Goal: Task Accomplishment & Management: Use online tool/utility

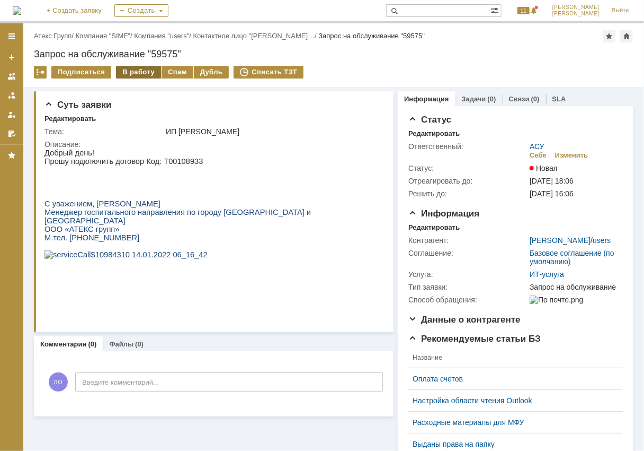
click at [143, 71] on div "В работу" at bounding box center [138, 72] width 45 height 13
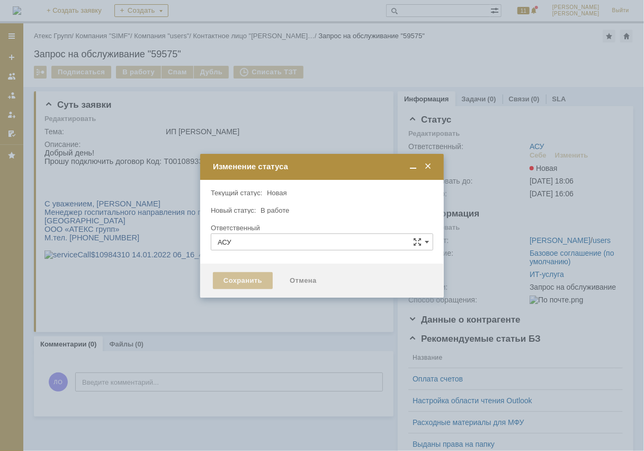
type input "[PERSON_NAME]"
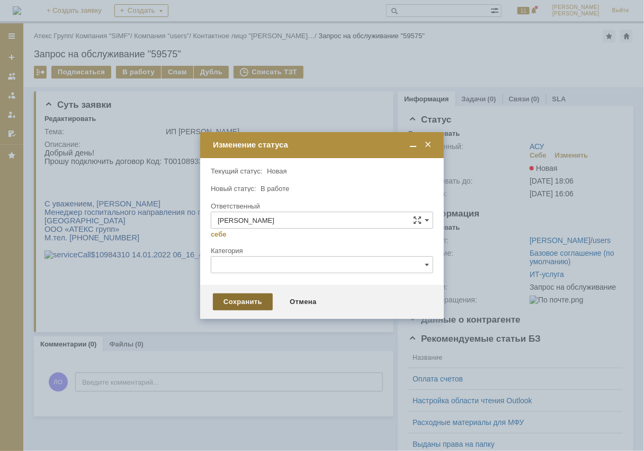
click at [238, 299] on div "Сохранить" at bounding box center [243, 301] width 60 height 17
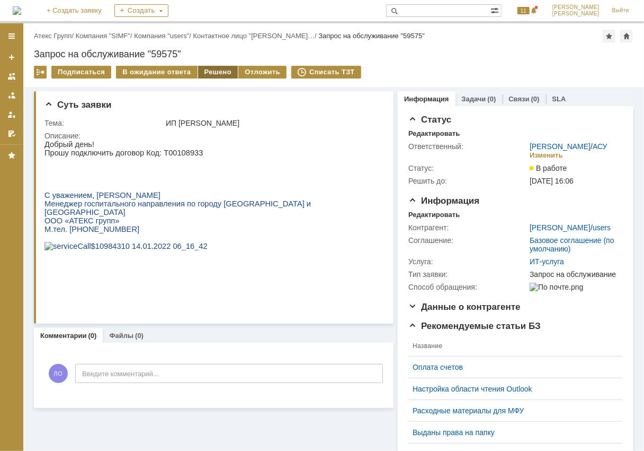
click at [222, 74] on div "Решено" at bounding box center [218, 72] width 40 height 13
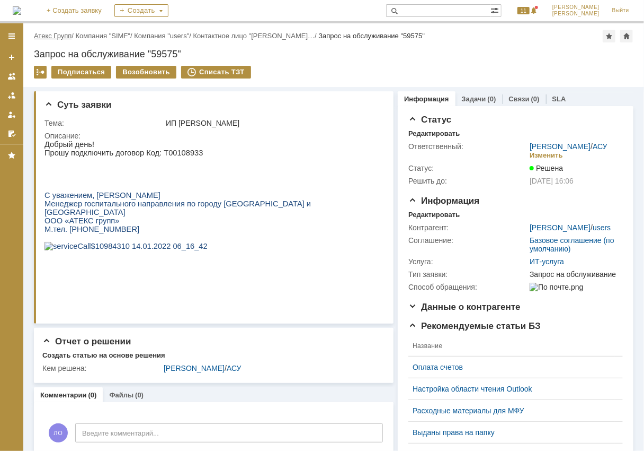
click at [70, 36] on link "Атекс Групп" at bounding box center [53, 36] width 38 height 8
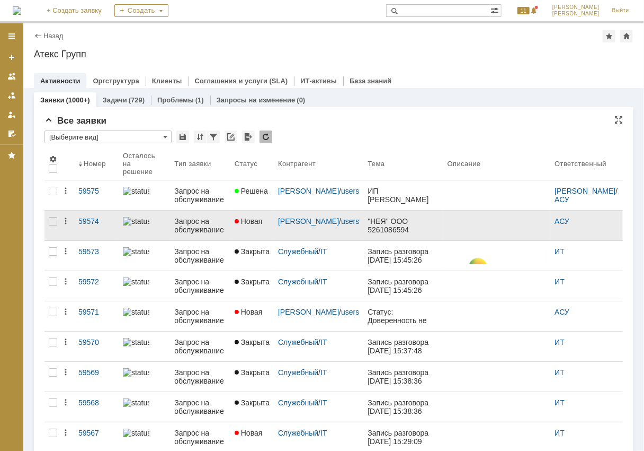
click at [199, 222] on div "Запрос на обслуживание" at bounding box center [199, 225] width 51 height 17
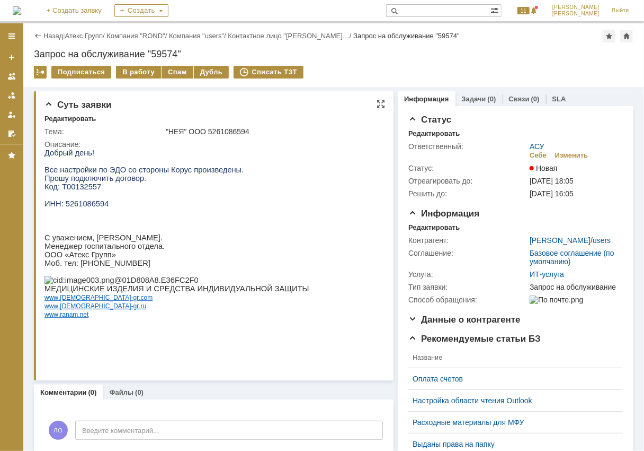
click at [87, 207] on span "ИНН: 5261086594" at bounding box center [76, 203] width 64 height 8
copy span "5261086594"
click at [86, 186] on span "Код: Т00132557" at bounding box center [72, 186] width 57 height 8
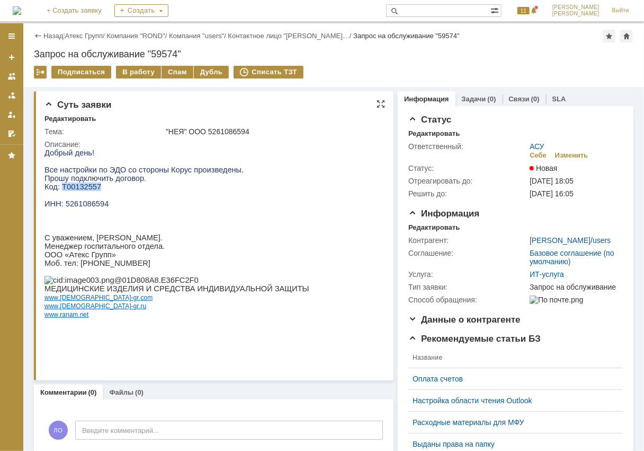
copy span "Т00132557"
click at [137, 66] on div "В работу" at bounding box center [138, 72] width 45 height 13
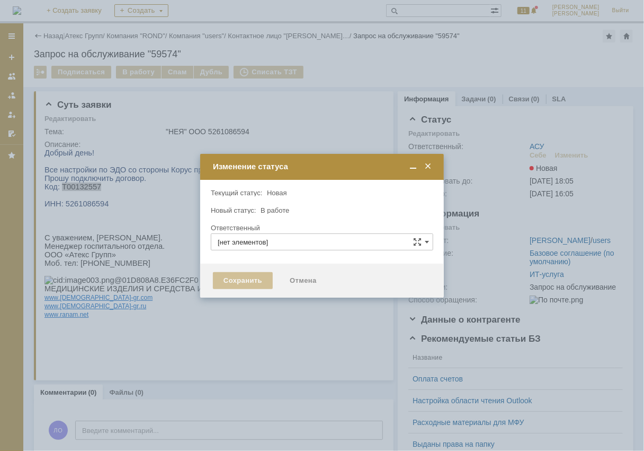
type input "АСУ"
type input "[PERSON_NAME]"
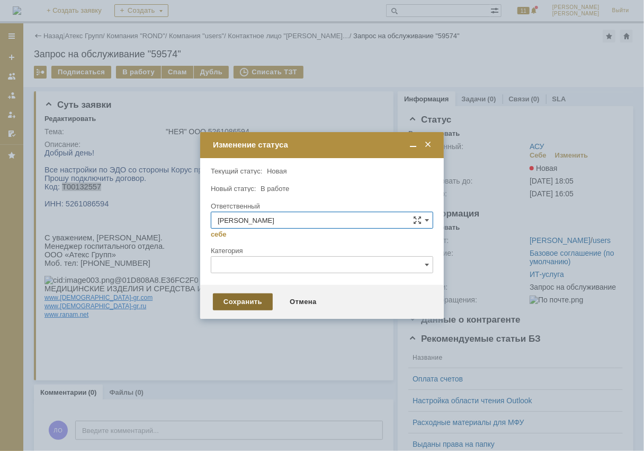
click at [246, 298] on div "Сохранить" at bounding box center [243, 301] width 60 height 17
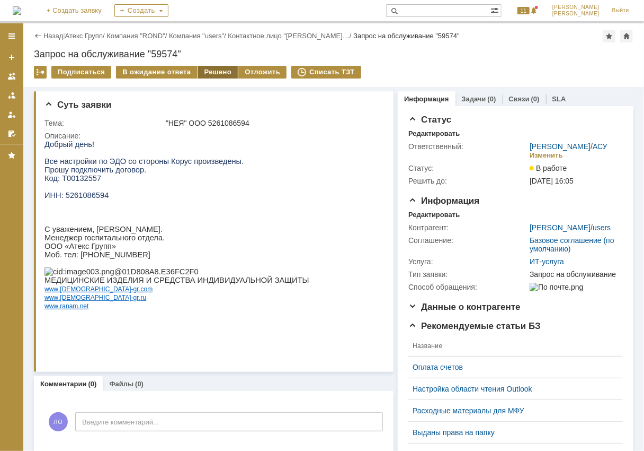
click at [221, 69] on div "Решено" at bounding box center [218, 72] width 40 height 13
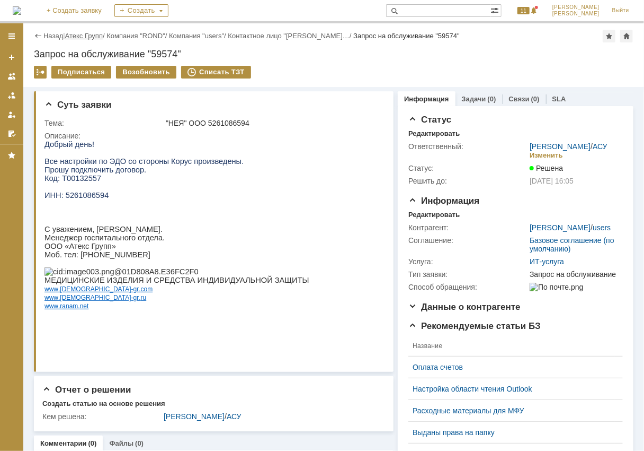
click at [101, 36] on link "Атекс Групп" at bounding box center [84, 36] width 38 height 8
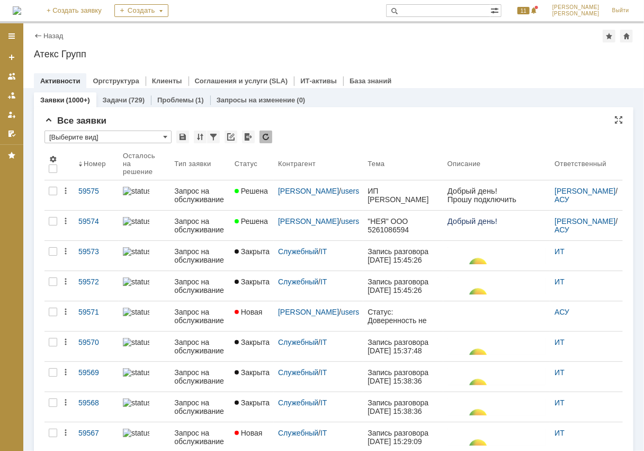
click at [149, 135] on input "[Выберите вид]" at bounding box center [108, 136] width 127 height 13
click at [137, 151] on span "[Выберите вид]" at bounding box center [107, 154] width 113 height 8
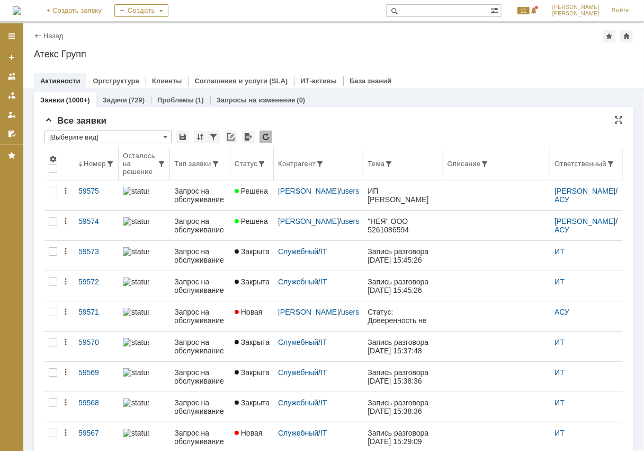
type input "[Выберите вид]"
click at [168, 140] on input "[Выберите вид]" at bounding box center [108, 136] width 127 height 13
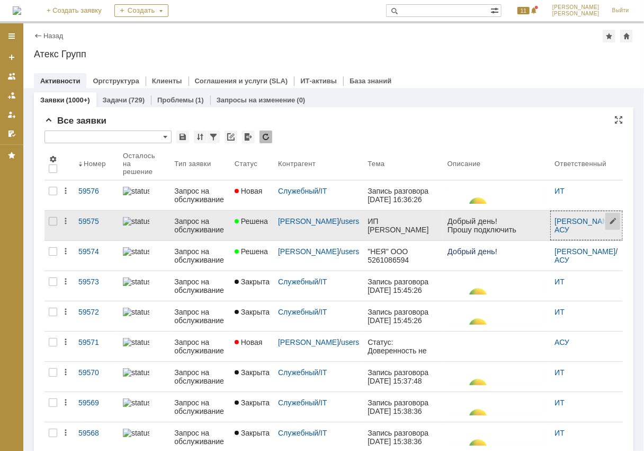
click at [606, 220] on span at bounding box center [614, 225] width 17 height 28
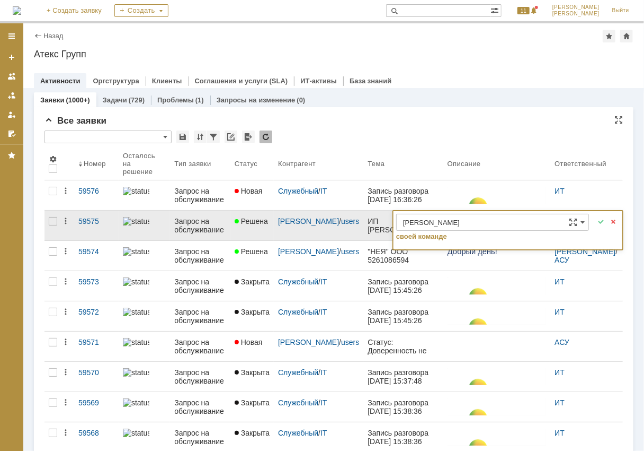
type input "[Выберите вид]"
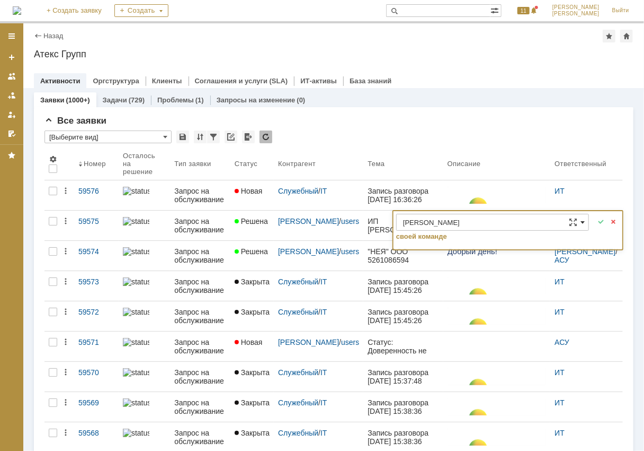
click at [581, 222] on span at bounding box center [583, 222] width 4 height 8
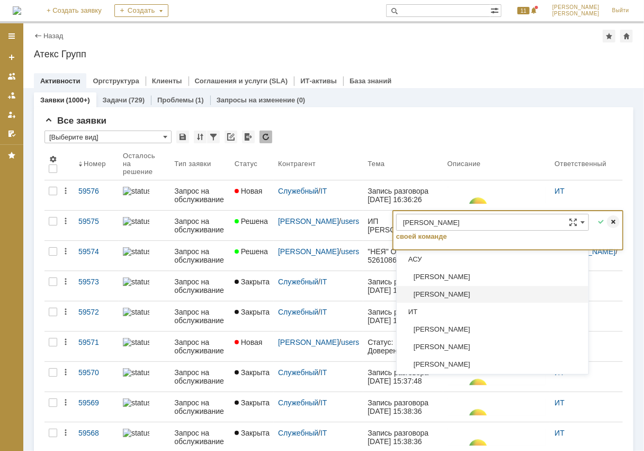
click at [610, 222] on span at bounding box center [613, 221] width 13 height 13
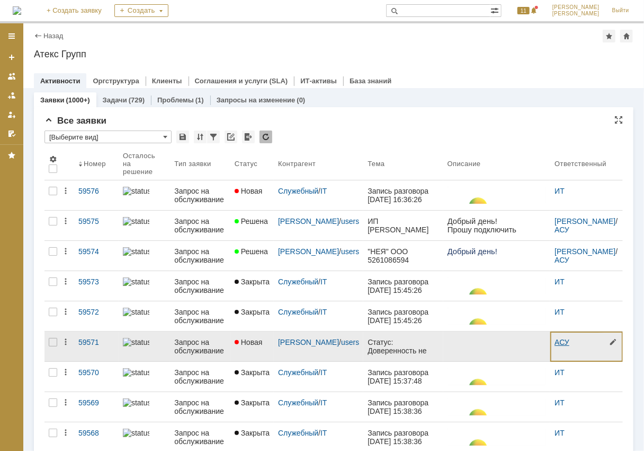
click at [557, 341] on link "АСУ" at bounding box center [562, 342] width 15 height 8
